Goal: Task Accomplishment & Management: Complete application form

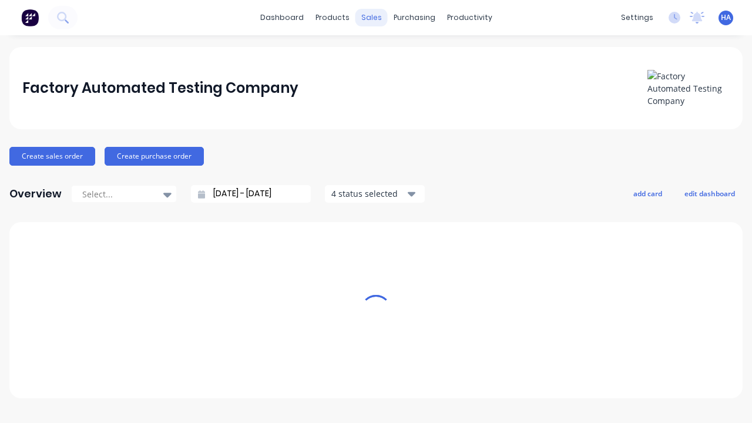
click at [371, 18] on div "sales" at bounding box center [371, 18] width 32 height 18
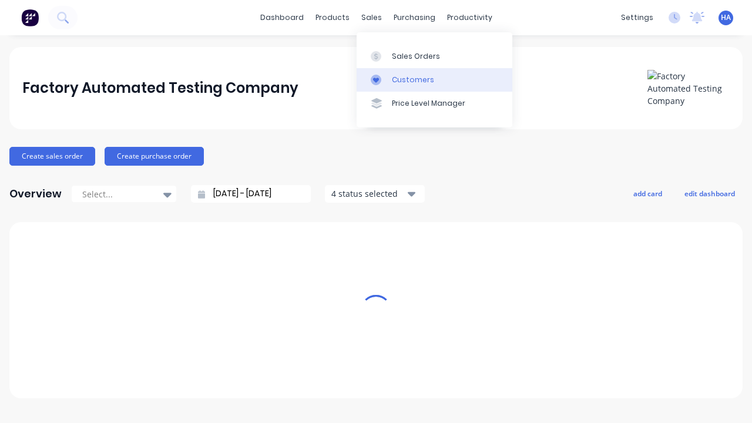
click at [434, 79] on link "Customers" at bounding box center [434, 79] width 156 height 23
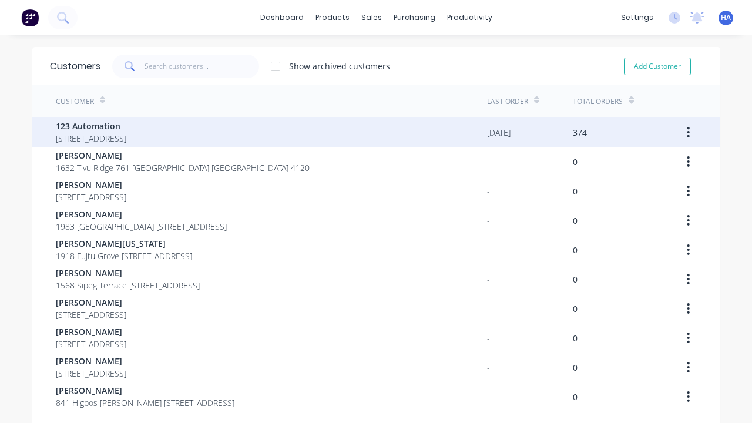
click at [126, 126] on span "123 Automation" at bounding box center [91, 126] width 70 height 12
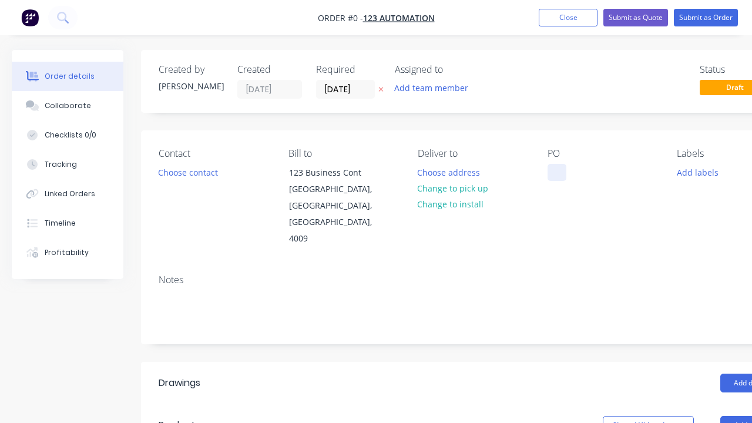
click at [556, 172] on div at bounding box center [556, 172] width 19 height 17
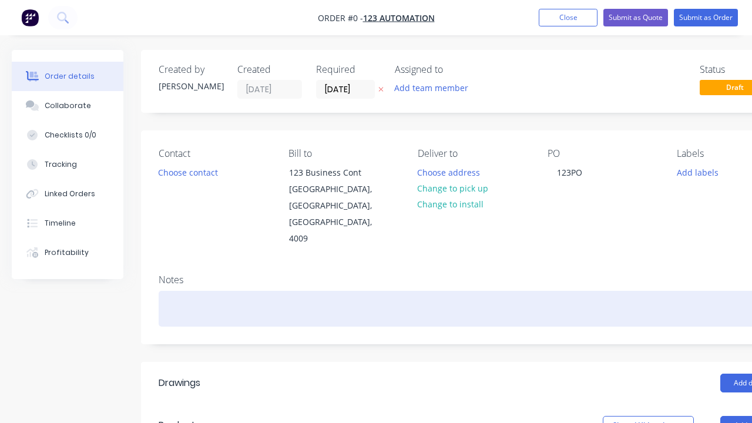
click at [437, 275] on div "Order details Collaborate Checklists 0/0 Tracking Linked Orders Timeline Profit…" at bounding box center [408, 417] width 817 height 735
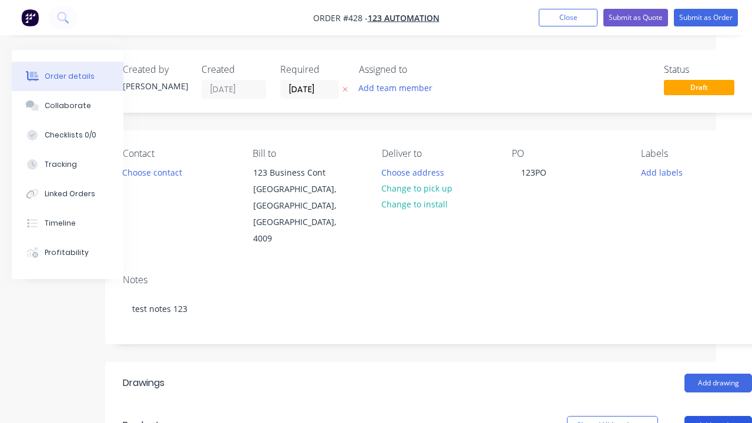
click at [718, 416] on button "Add product" at bounding box center [718, 425] width 68 height 19
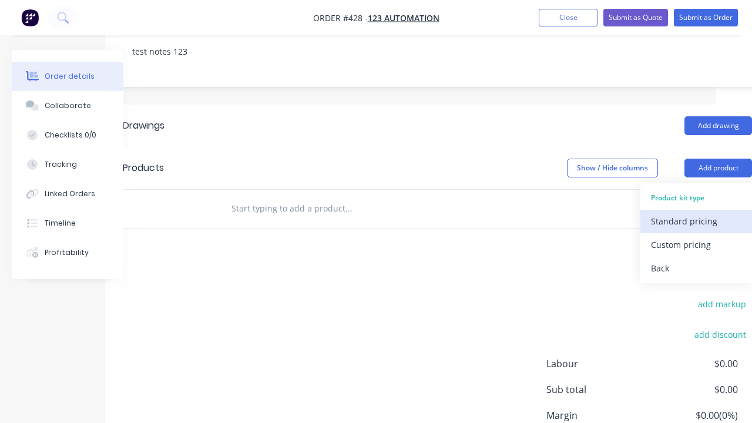
click at [696, 213] on div "Standard pricing" at bounding box center [696, 221] width 90 height 17
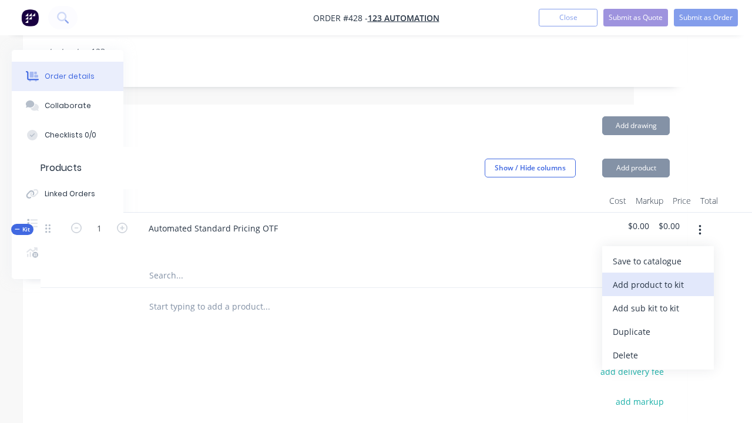
click at [657, 276] on div "Add product to kit" at bounding box center [657, 284] width 90 height 17
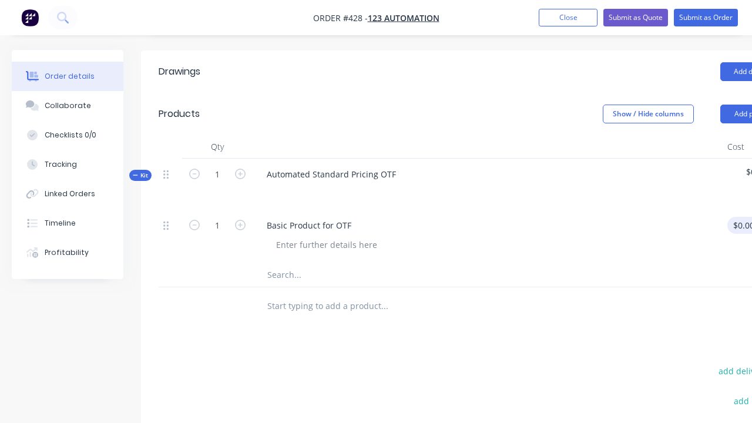
click at [738, 210] on div "1 Basic Product for OTF $0.00 $0.00 % $0.00 $0.00 $0.00 $0.00" at bounding box center [473, 236] width 629 height 53
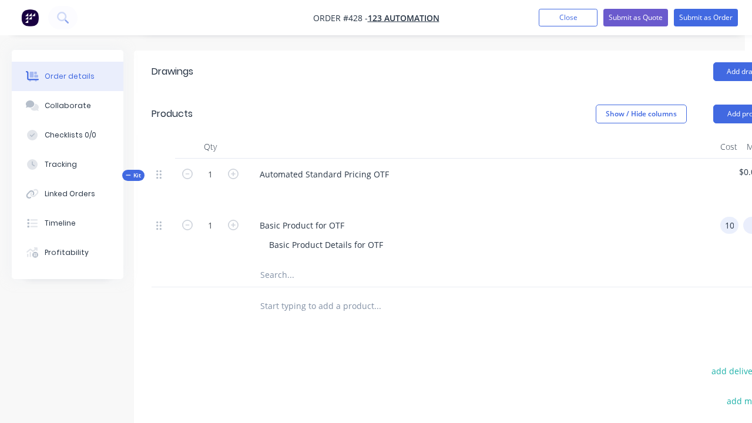
click at [738, 210] on div "%" at bounding box center [753, 236] width 30 height 53
type input "$100.00"
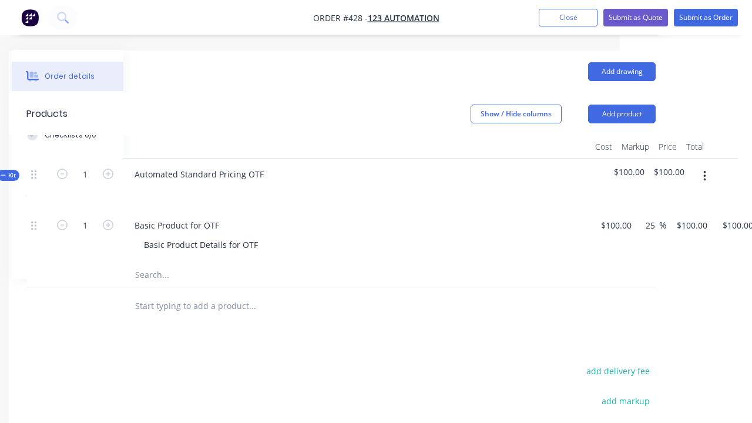
type input "25"
click at [704, 171] on icon "button" at bounding box center [704, 176] width 2 height 11
type input "$125.00"
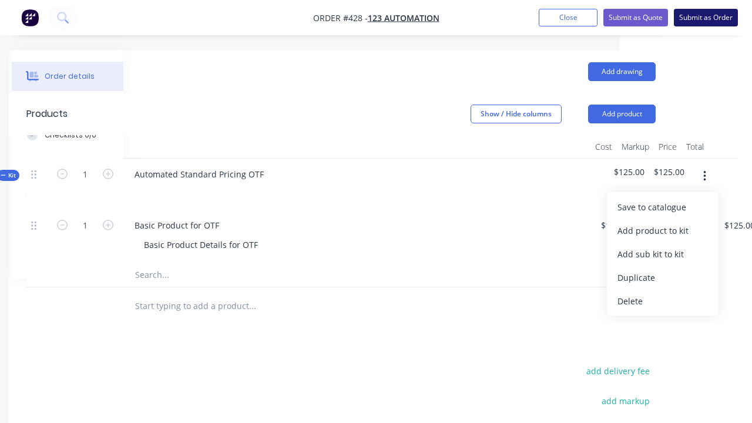
click at [705, 18] on button "Submit as Order" at bounding box center [706, 18] width 64 height 18
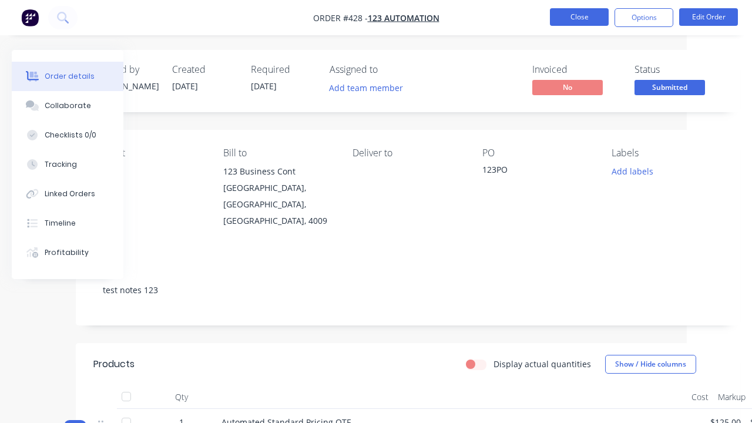
click at [579, 17] on button "Close" at bounding box center [579, 17] width 59 height 18
